Goal: Register for event/course

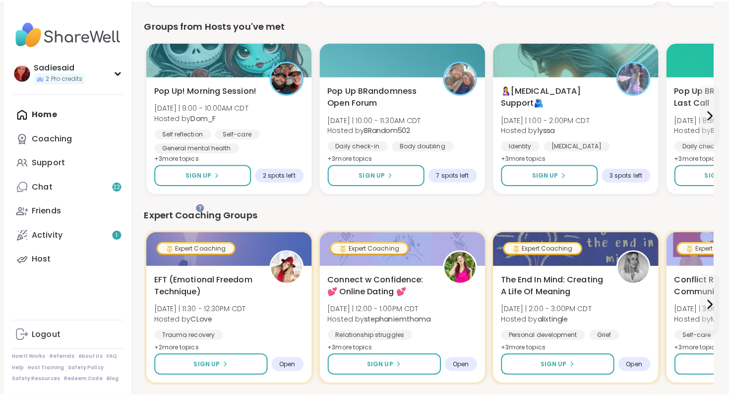
scroll to position [303, 0]
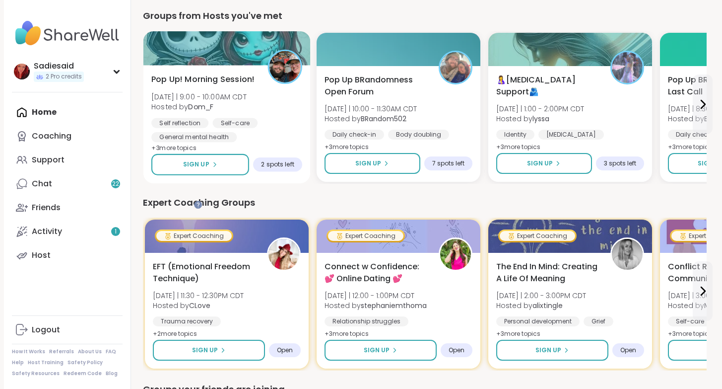
click at [255, 85] on span "Pop Up! Morning Session!" at bounding box center [202, 79] width 103 height 12
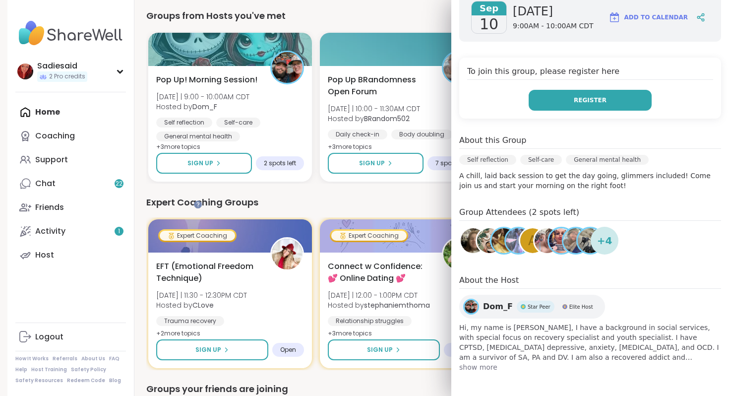
scroll to position [310, 0]
click at [544, 111] on button "Register" at bounding box center [590, 100] width 123 height 21
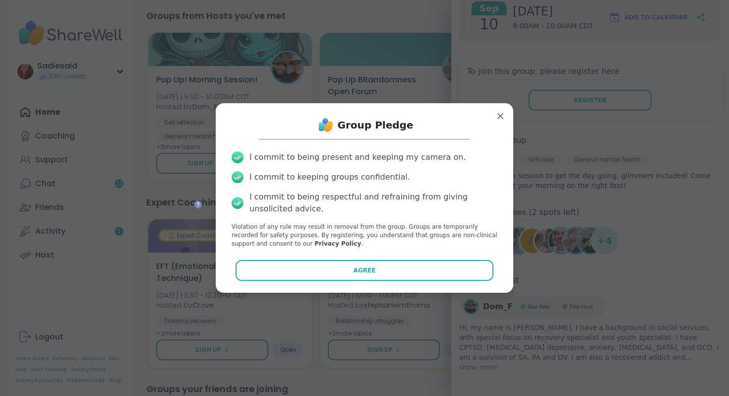
scroll to position [50, 0]
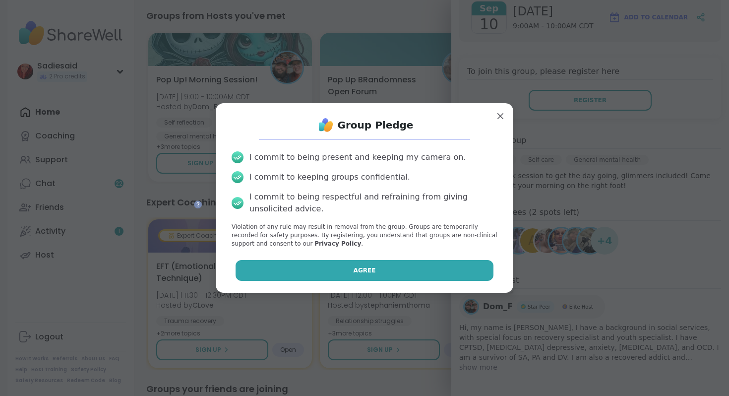
click at [354, 275] on span "Agree" at bounding box center [365, 270] width 22 height 9
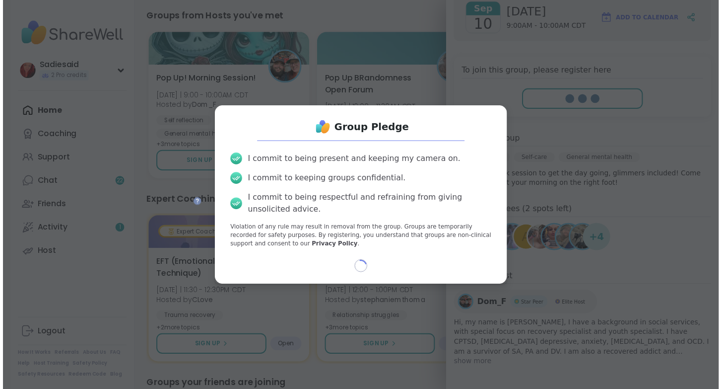
scroll to position [42, 0]
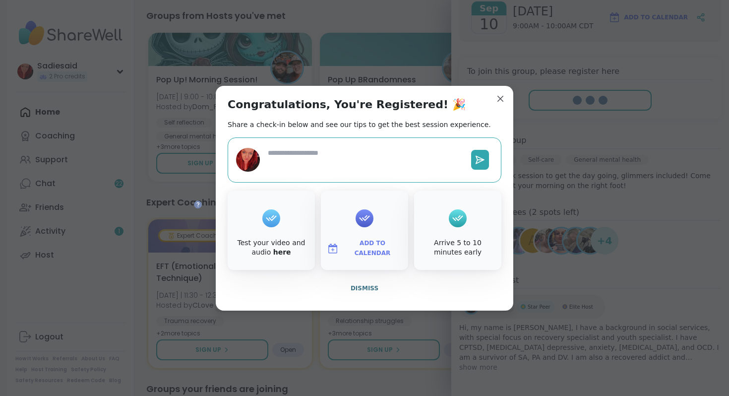
type textarea "*"
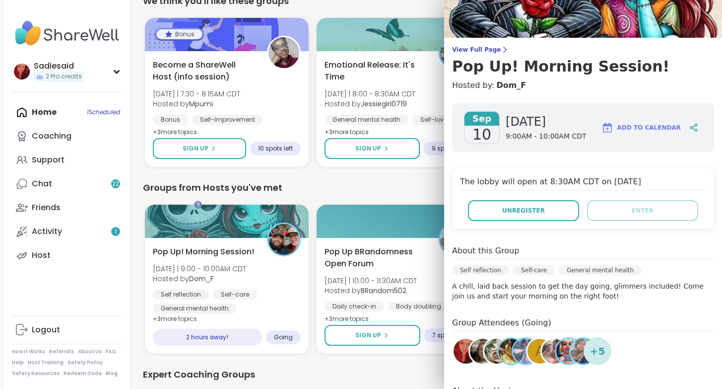
scroll to position [45, 0]
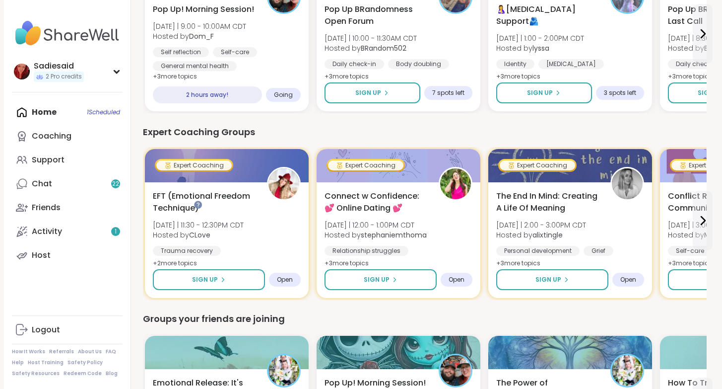
scroll to position [551, 0]
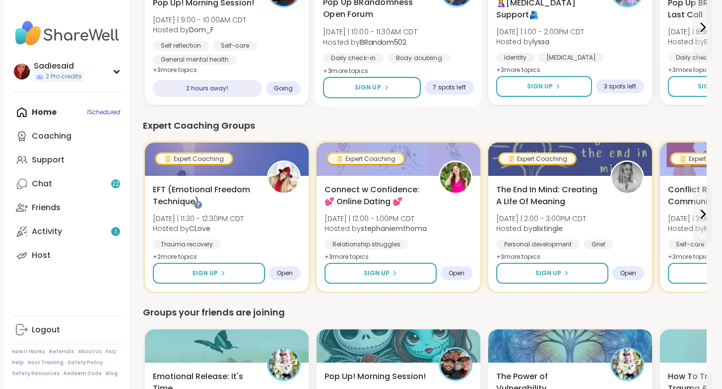
click at [428, 21] on span "Pop Up BRandomness Open Forum" at bounding box center [375, 9] width 105 height 24
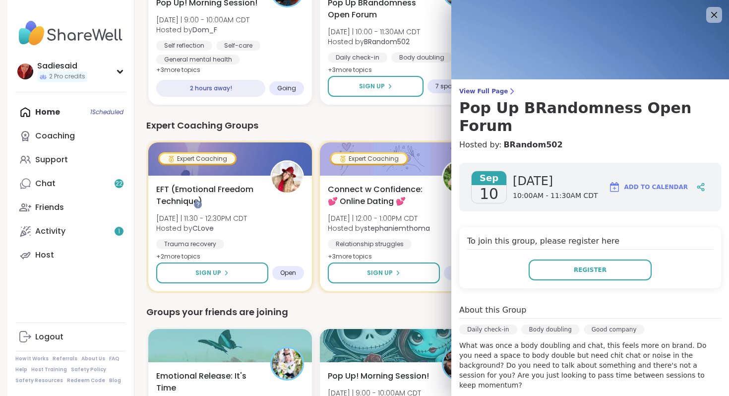
click at [241, 182] on div "2 Welcome to ShareWell You have 2 available Pro credit s to book a coaching gro…" at bounding box center [427, 269] width 587 height 1605
